Goal: Task Accomplishment & Management: Manage account settings

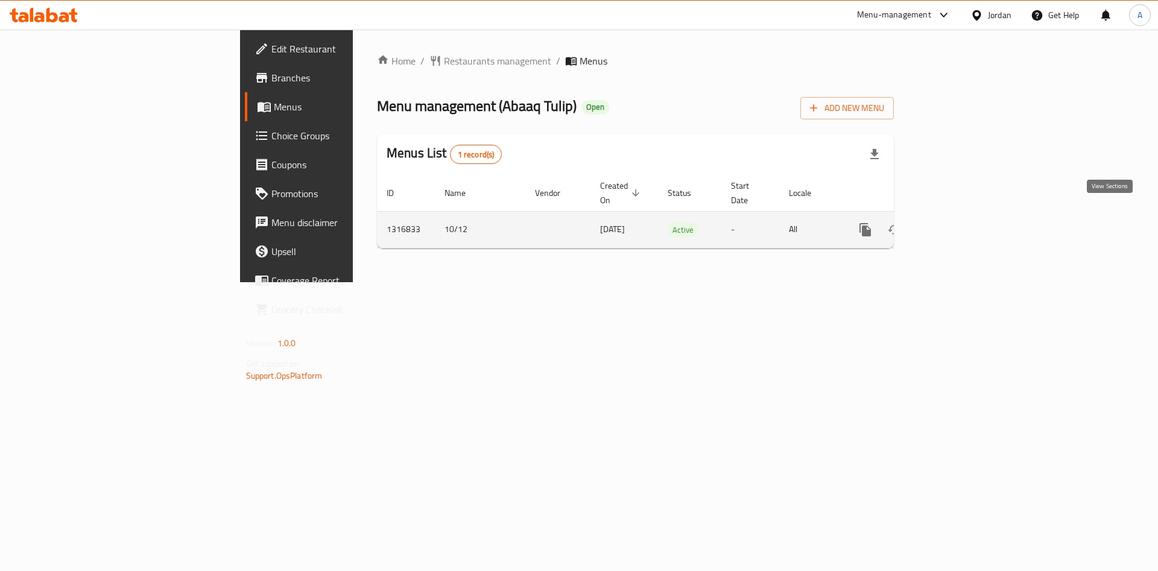
click at [960, 223] on icon "enhanced table" at bounding box center [952, 230] width 14 height 14
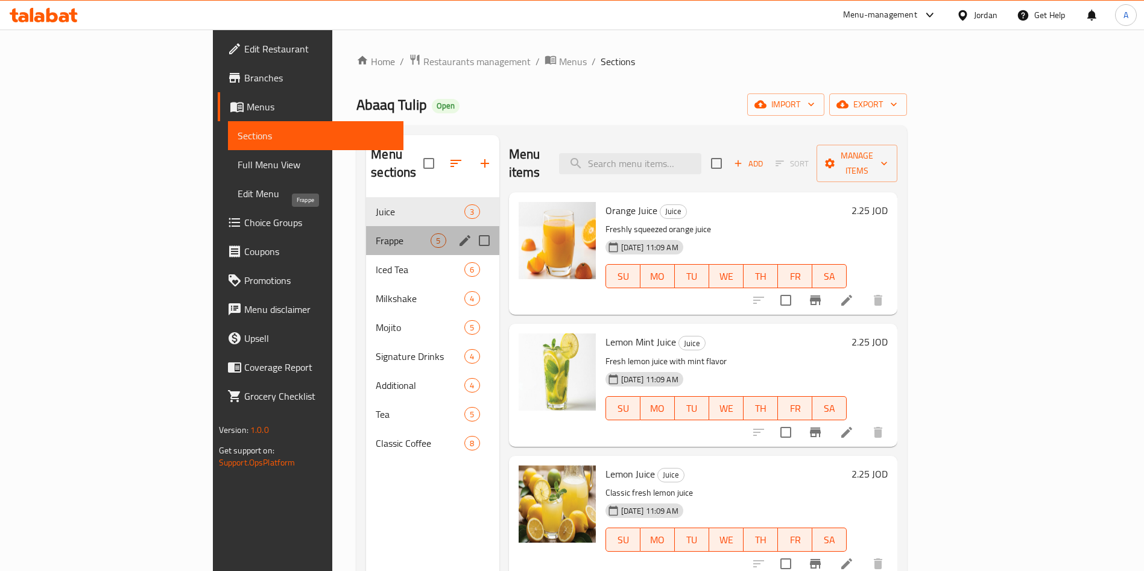
click at [376, 233] on span "Frappe" at bounding box center [403, 240] width 55 height 14
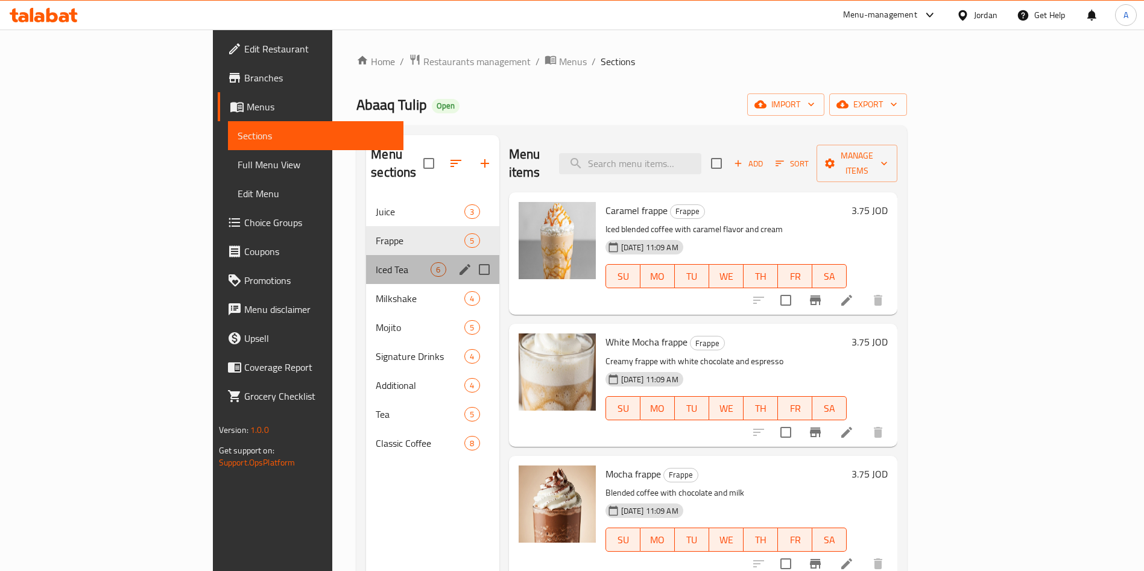
click at [366, 261] on div "Iced Tea 6" at bounding box center [432, 269] width 133 height 29
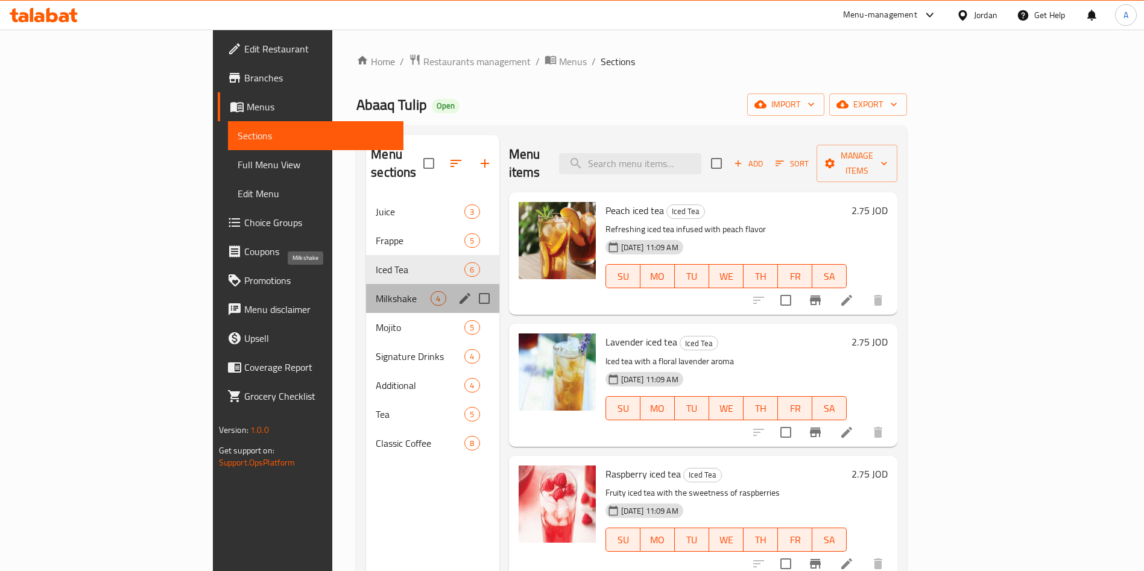
click at [376, 291] on span "Milkshake" at bounding box center [403, 298] width 55 height 14
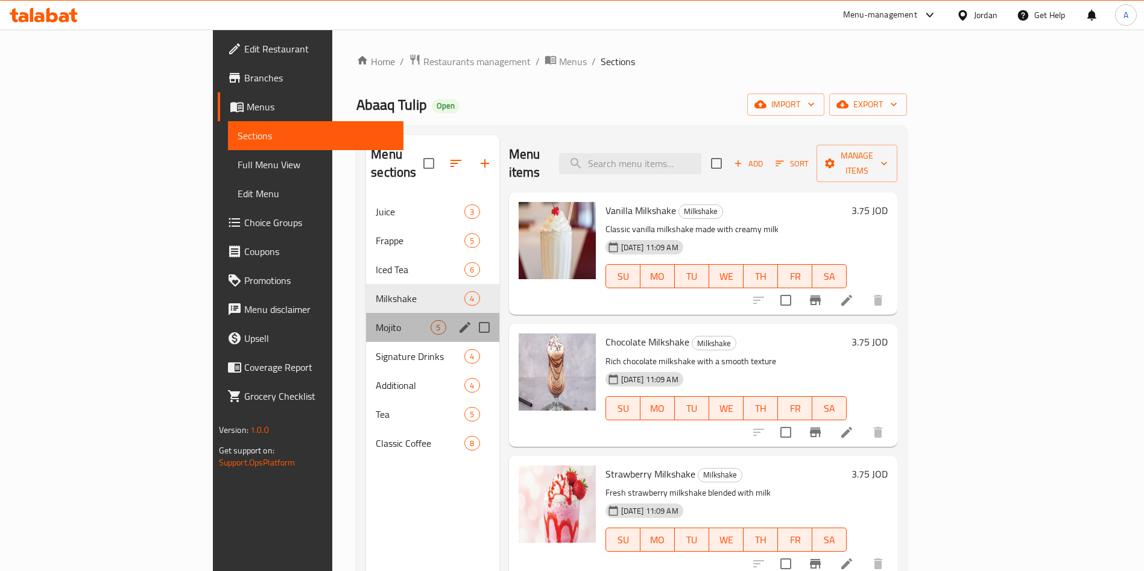
click at [366, 320] on div "Mojito 5" at bounding box center [432, 327] width 133 height 29
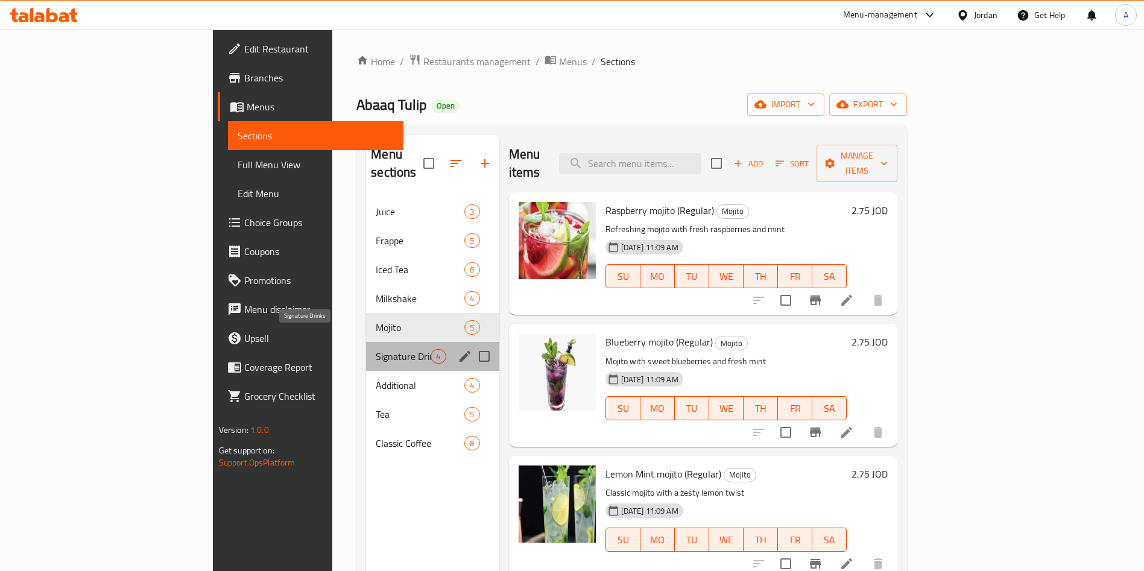
click at [376, 349] on span "Signature Drinks" at bounding box center [403, 356] width 55 height 14
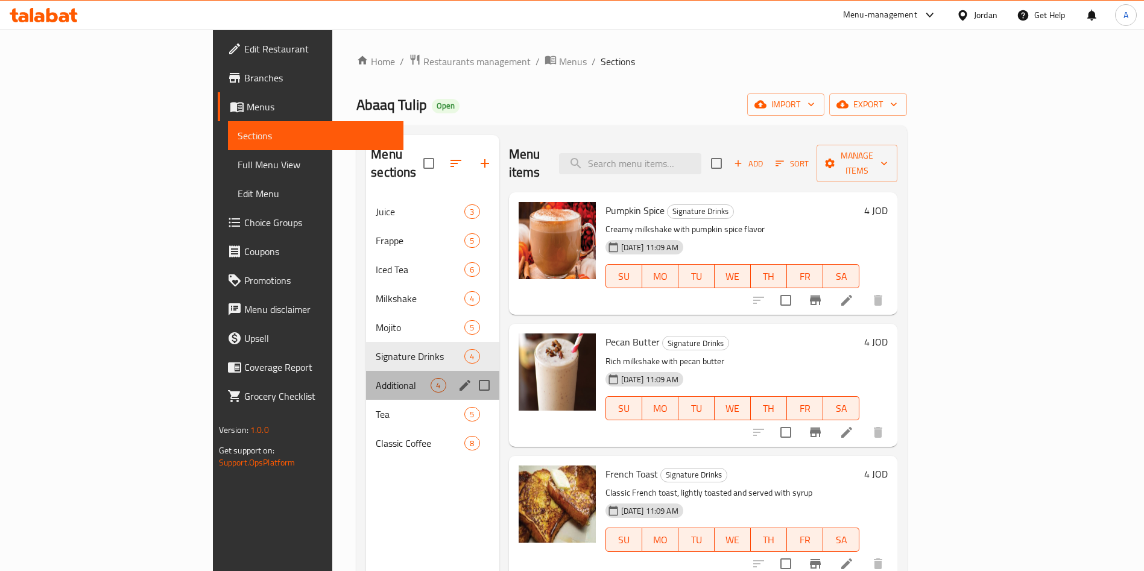
click at [366, 376] on div "Additional 4" at bounding box center [432, 385] width 133 height 29
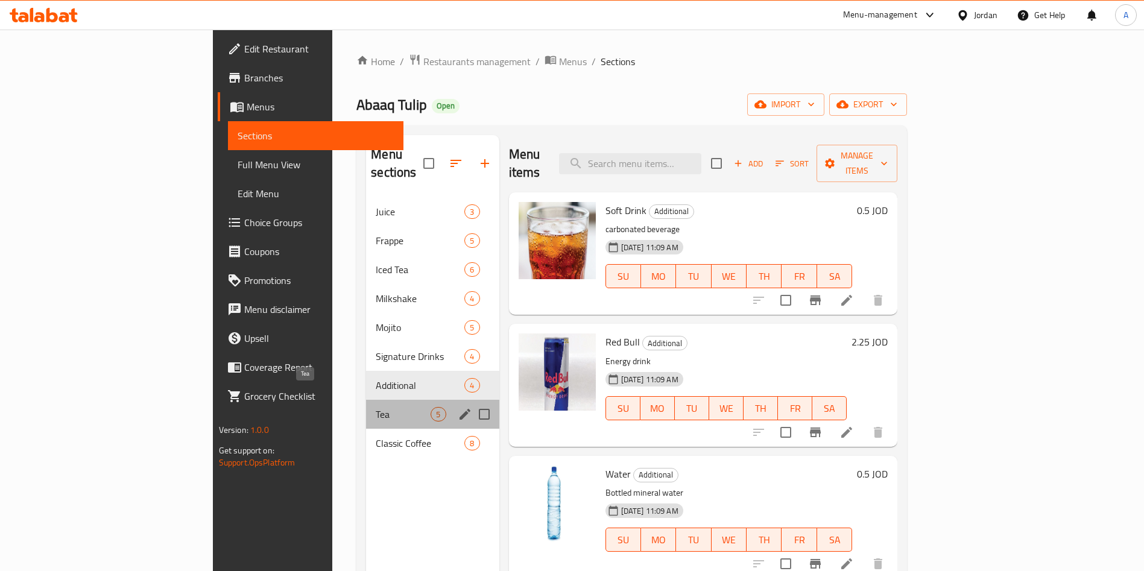
click at [376, 407] on span "Tea" at bounding box center [403, 414] width 55 height 14
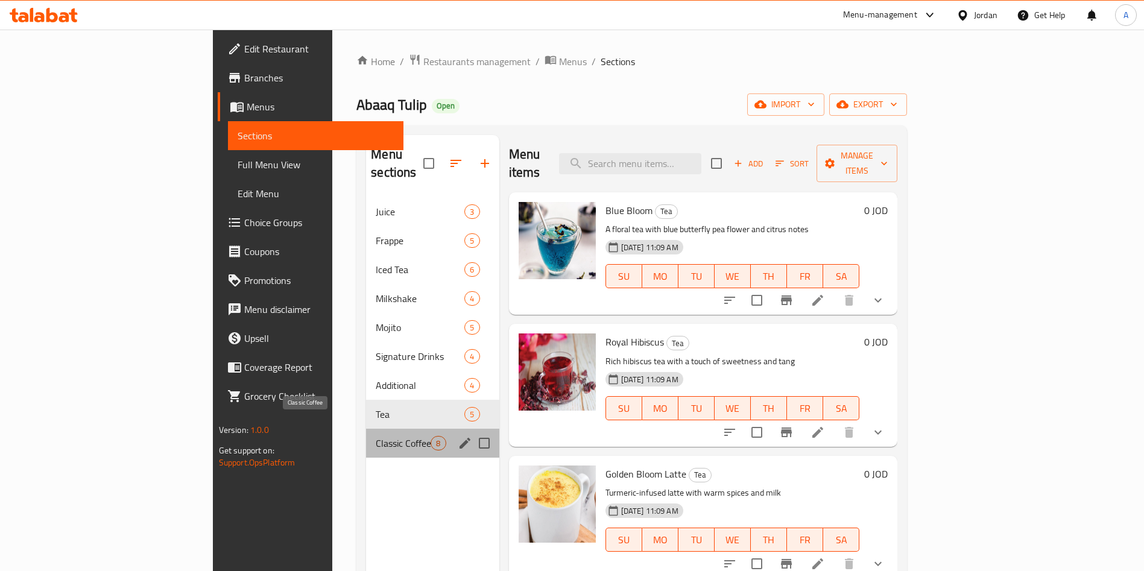
click at [376, 436] on span "Classic Coffee" at bounding box center [403, 443] width 55 height 14
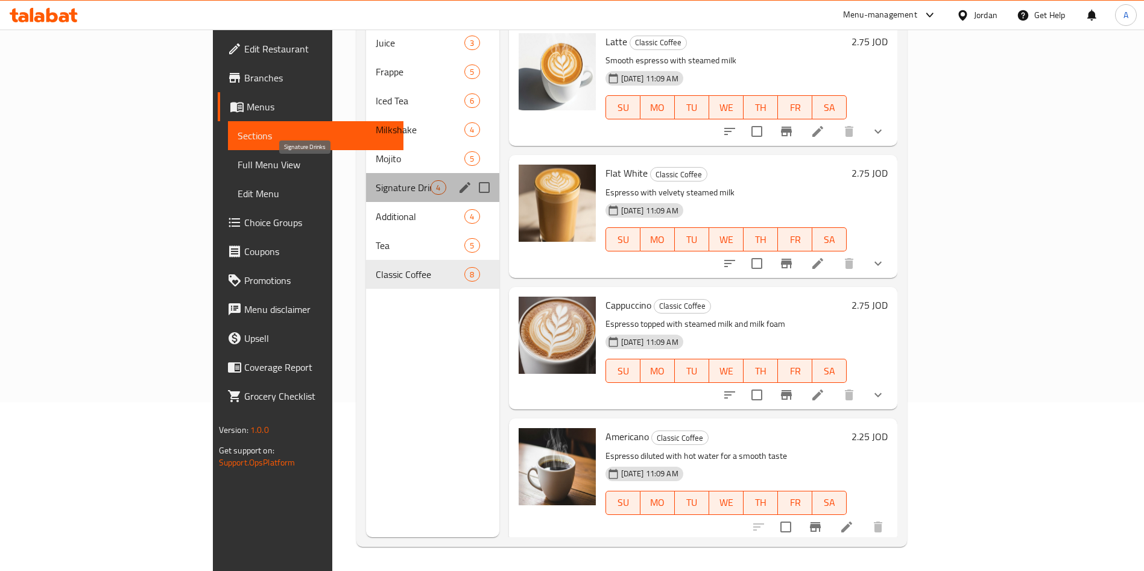
click at [376, 180] on span "Signature Drinks" at bounding box center [403, 187] width 55 height 14
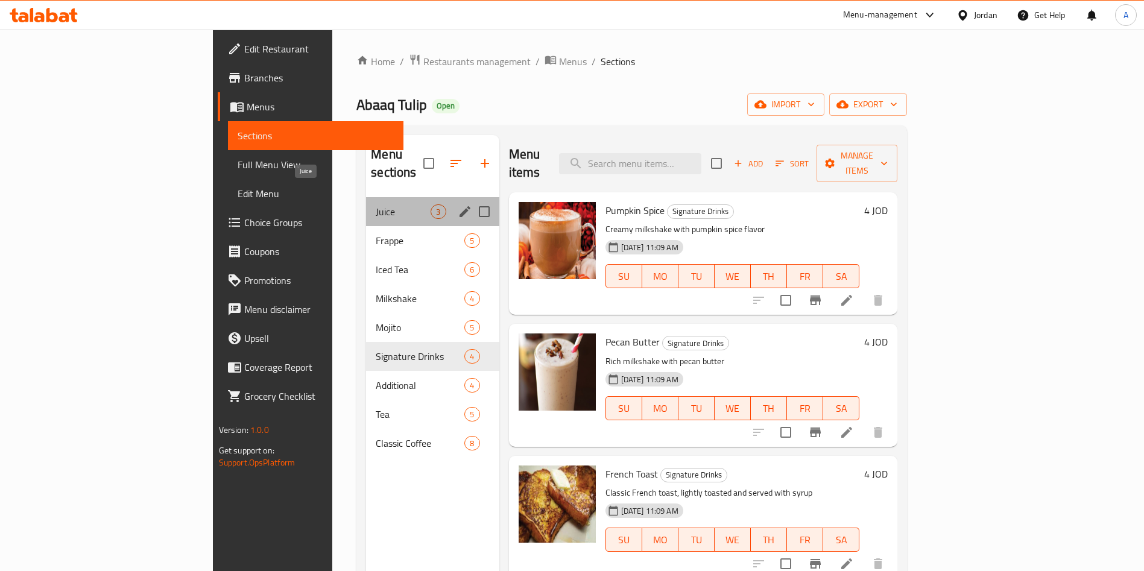
click at [376, 204] on span "Juice" at bounding box center [403, 211] width 55 height 14
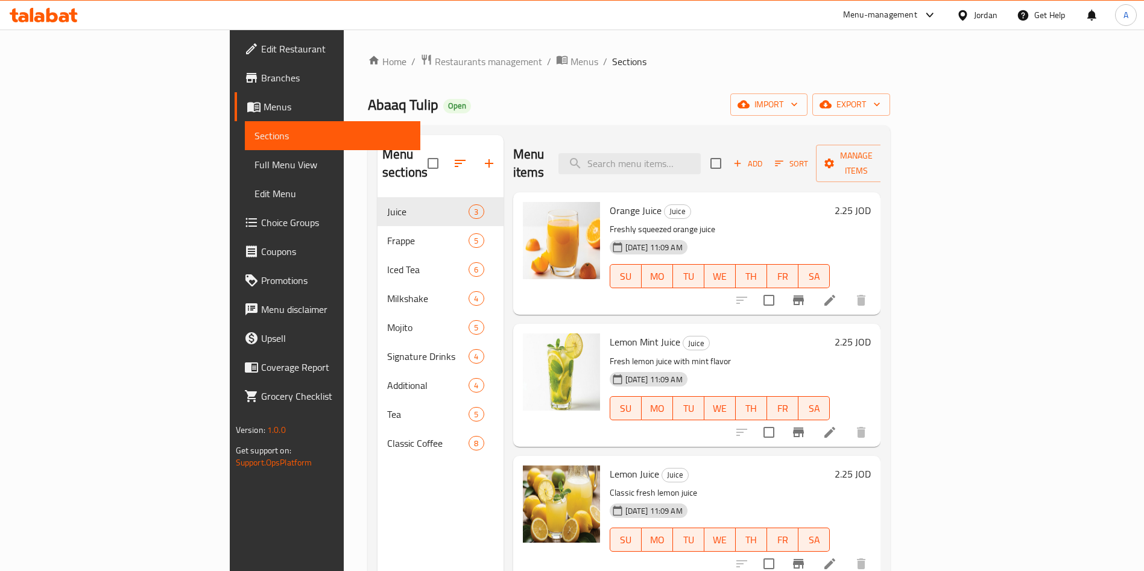
click at [42, 22] on icon at bounding box center [44, 15] width 68 height 14
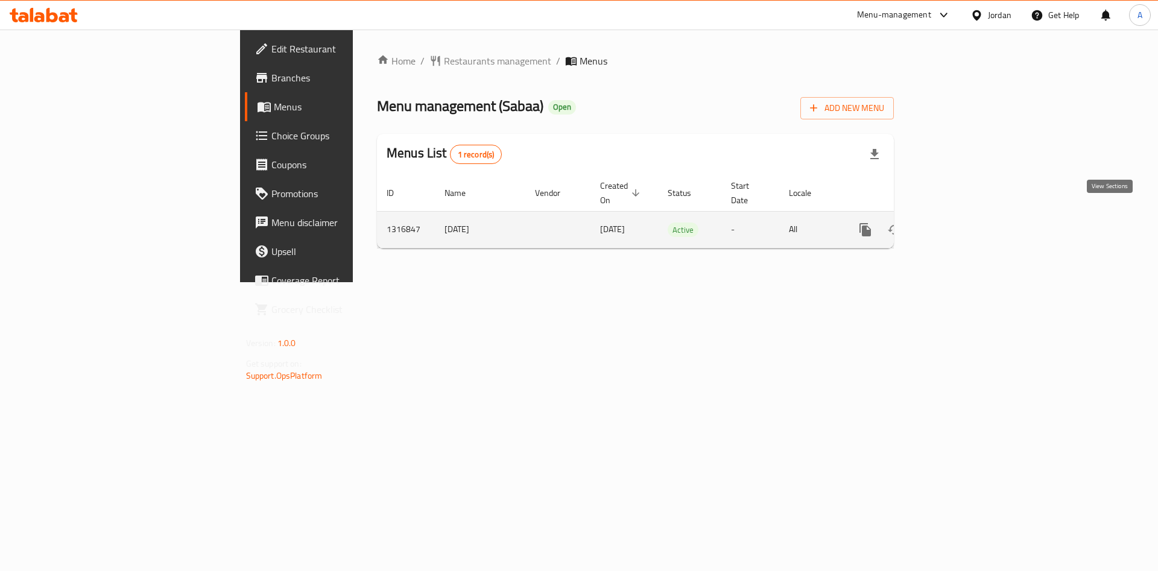
click at [967, 215] on link "enhanced table" at bounding box center [952, 229] width 29 height 29
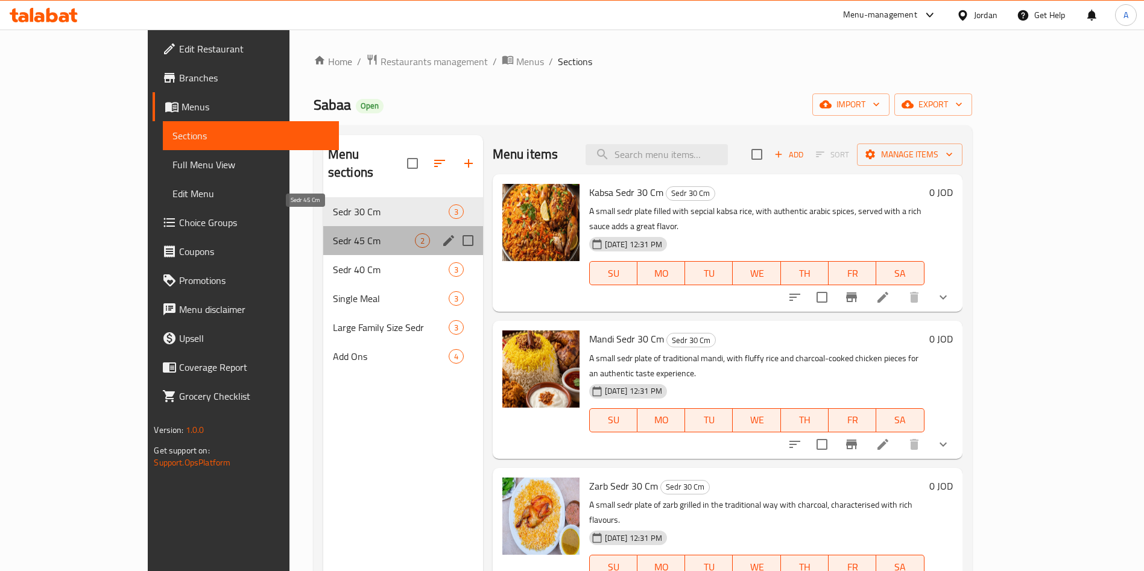
click at [333, 233] on span "Sedr 45 Cm" at bounding box center [374, 240] width 82 height 14
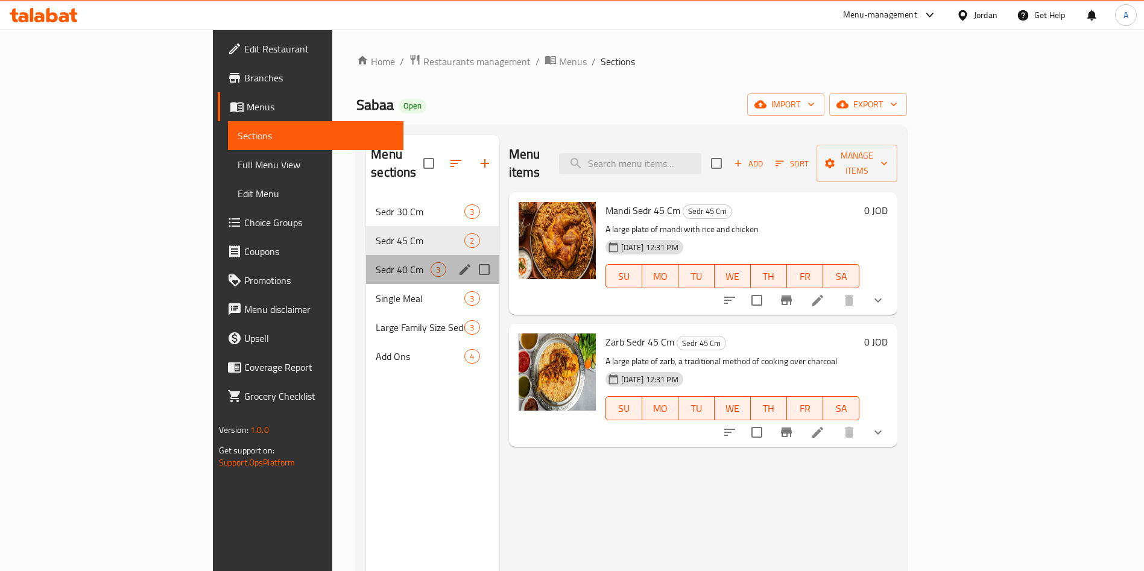
click at [366, 260] on div "Sedr 40 Cm 3" at bounding box center [432, 269] width 133 height 29
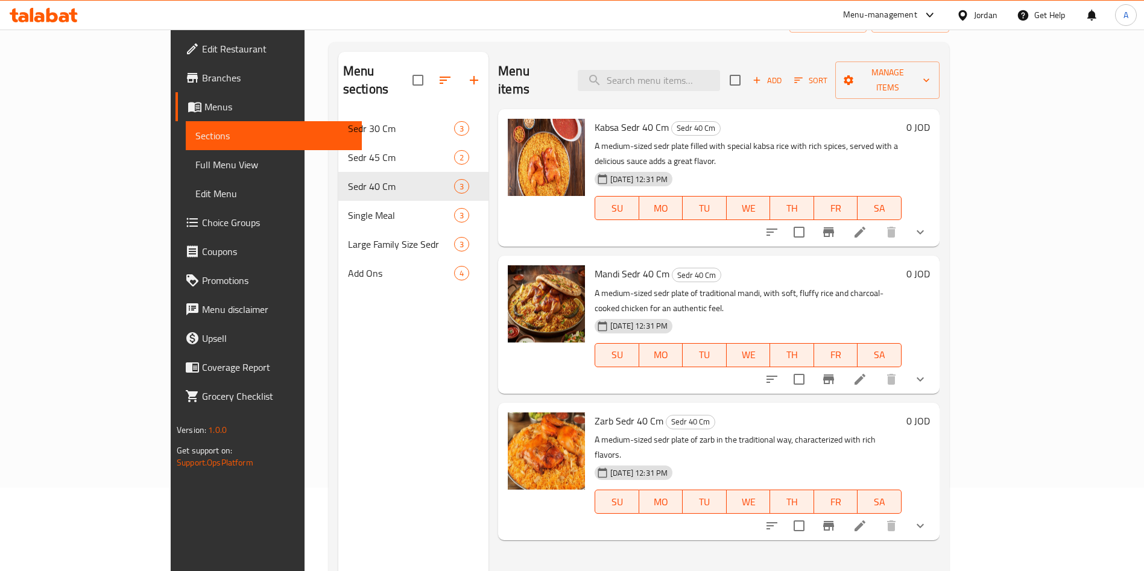
scroll to position [169, 0]
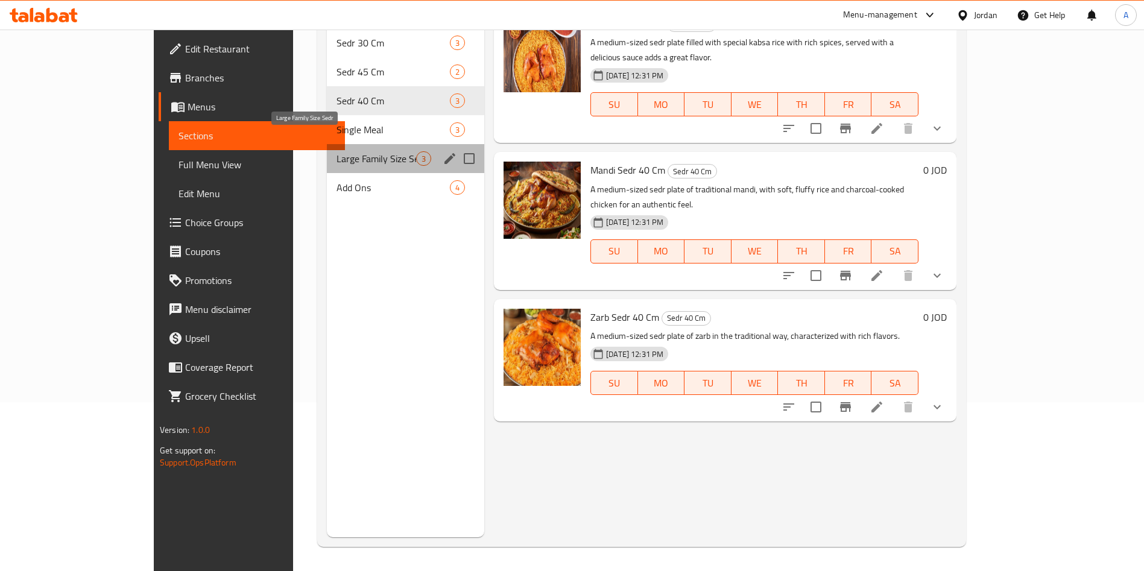
click at [337, 151] on span "Large Family Size Sedr" at bounding box center [377, 158] width 80 height 14
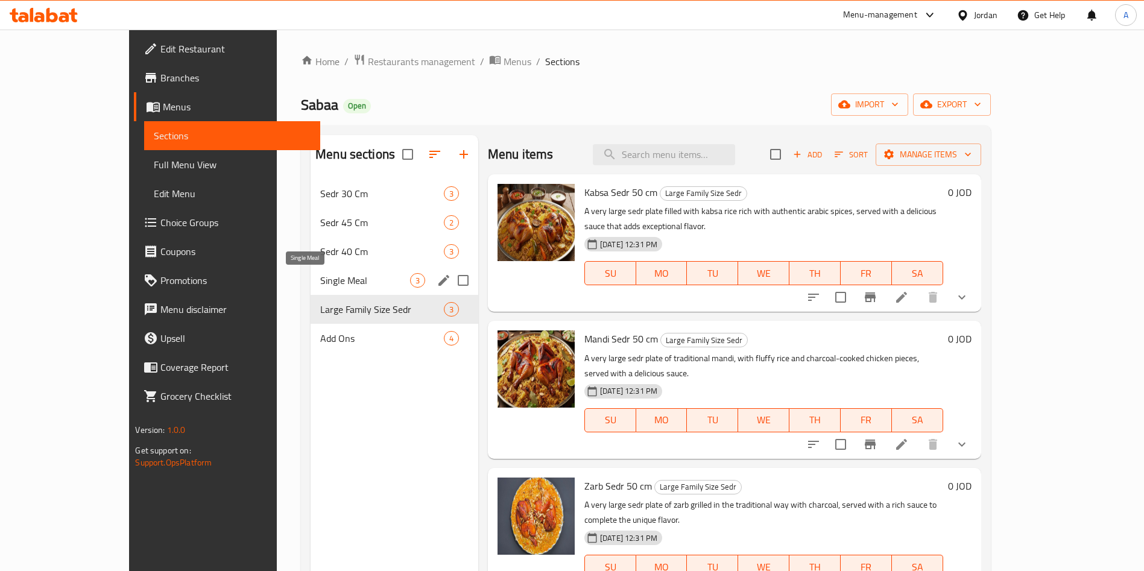
click at [320, 282] on span "Single Meal" at bounding box center [365, 280] width 90 height 14
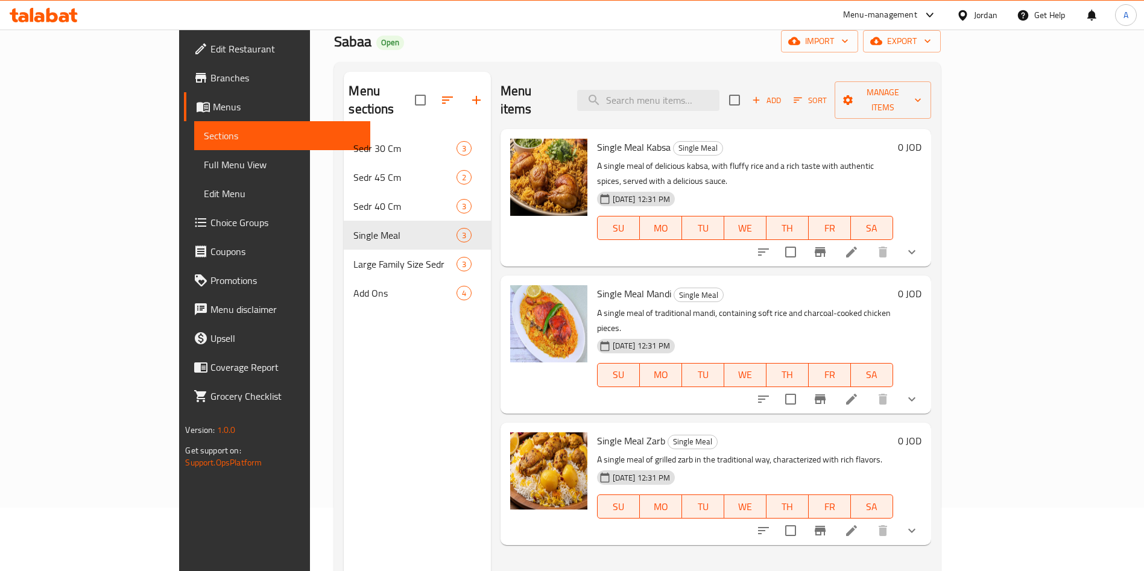
scroll to position [90, 0]
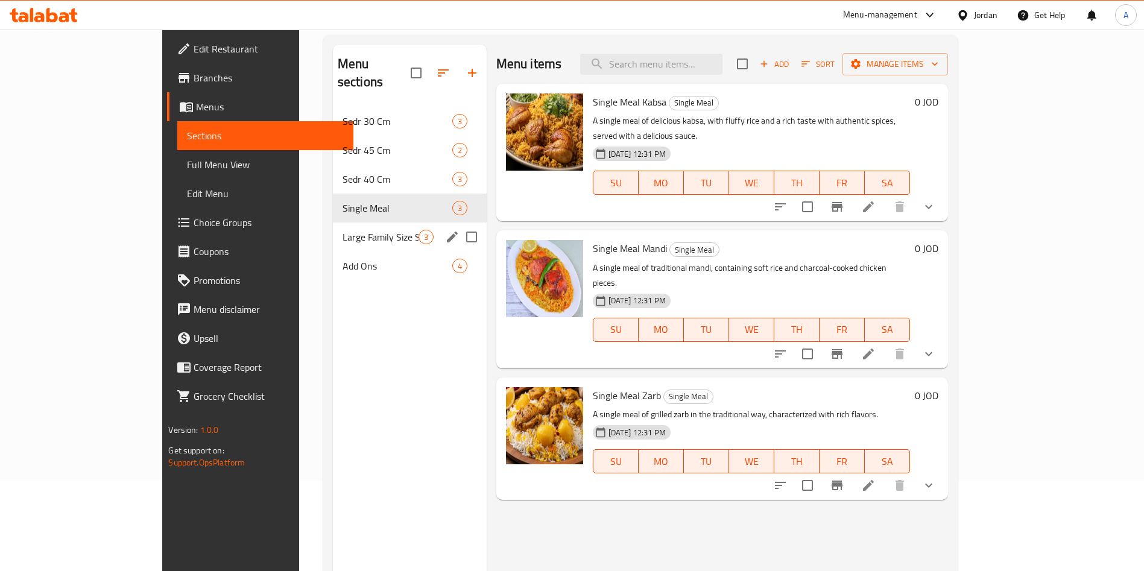
click at [343, 230] on span "Large Family Size Sedr" at bounding box center [381, 237] width 76 height 14
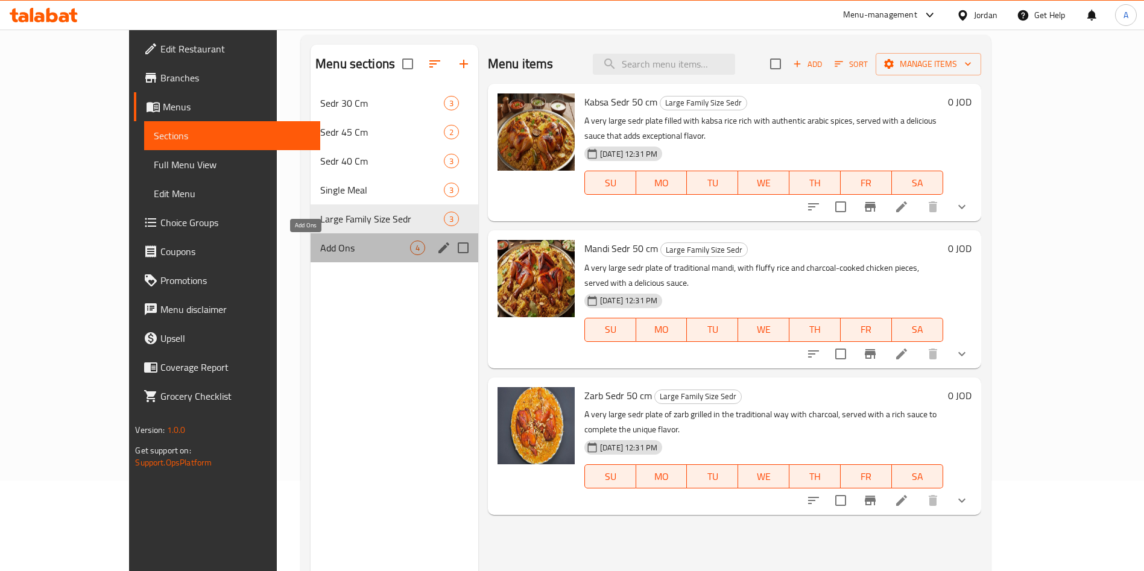
click at [320, 245] on span "Add Ons" at bounding box center [365, 248] width 90 height 14
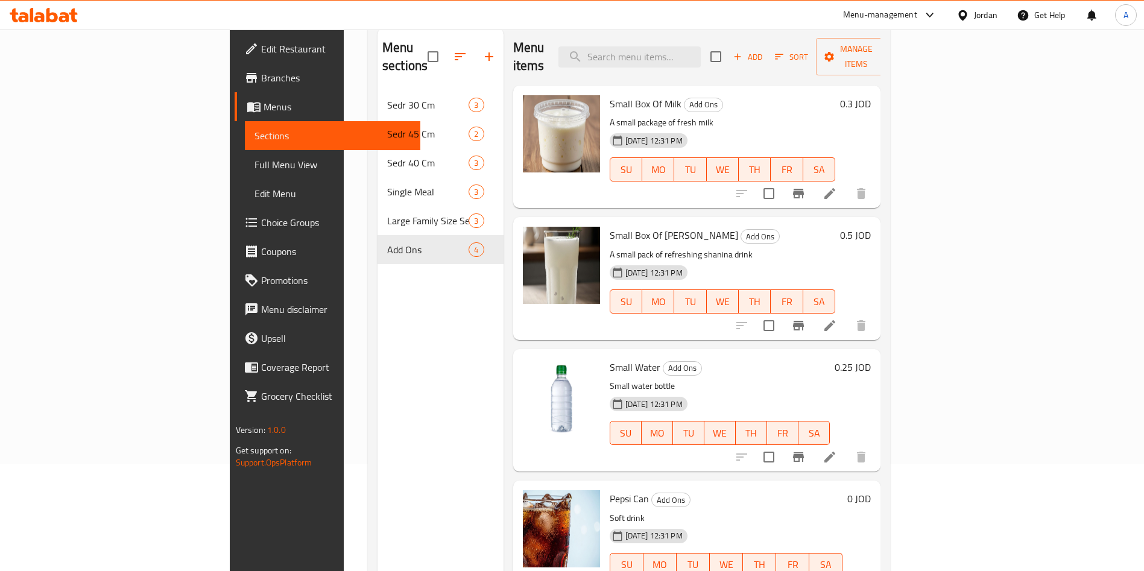
scroll to position [78, 0]
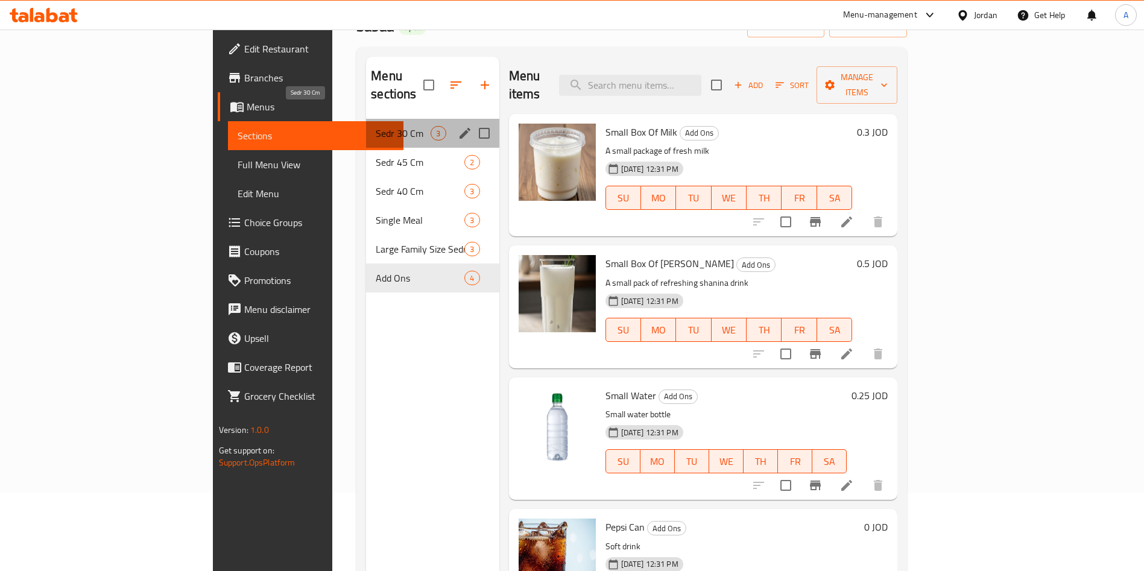
click at [376, 126] on span "Sedr 30 Cm" at bounding box center [403, 133] width 55 height 14
